Goal: Find specific page/section: Find specific page/section

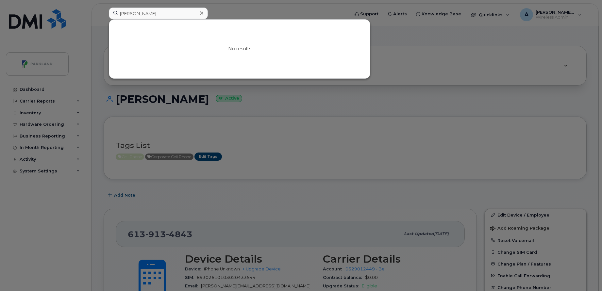
scroll to position [180, 0]
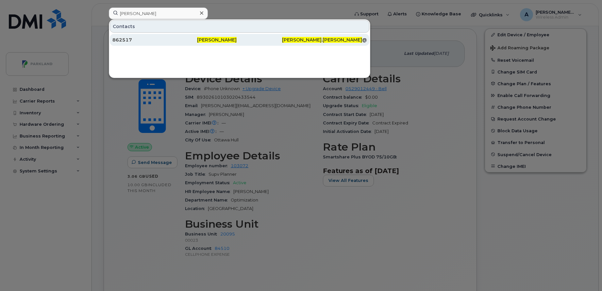
type input "[PERSON_NAME]"
click at [183, 40] on div "862517" at bounding box center [154, 40] width 85 height 7
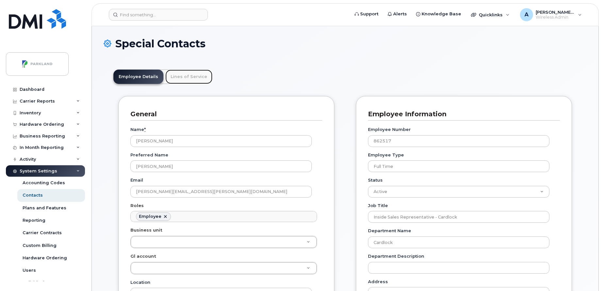
click at [190, 79] on link "Lines of Service" at bounding box center [188, 77] width 47 height 14
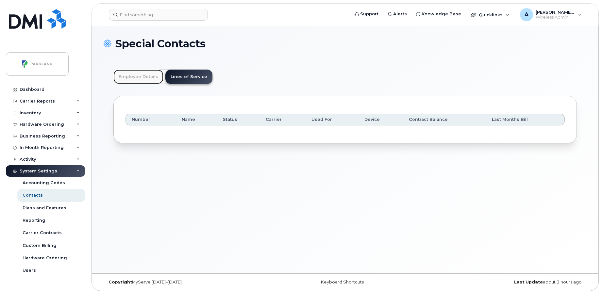
click at [132, 74] on link "Employee Details" at bounding box center [138, 77] width 50 height 14
